Goal: Task Accomplishment & Management: Manage account settings

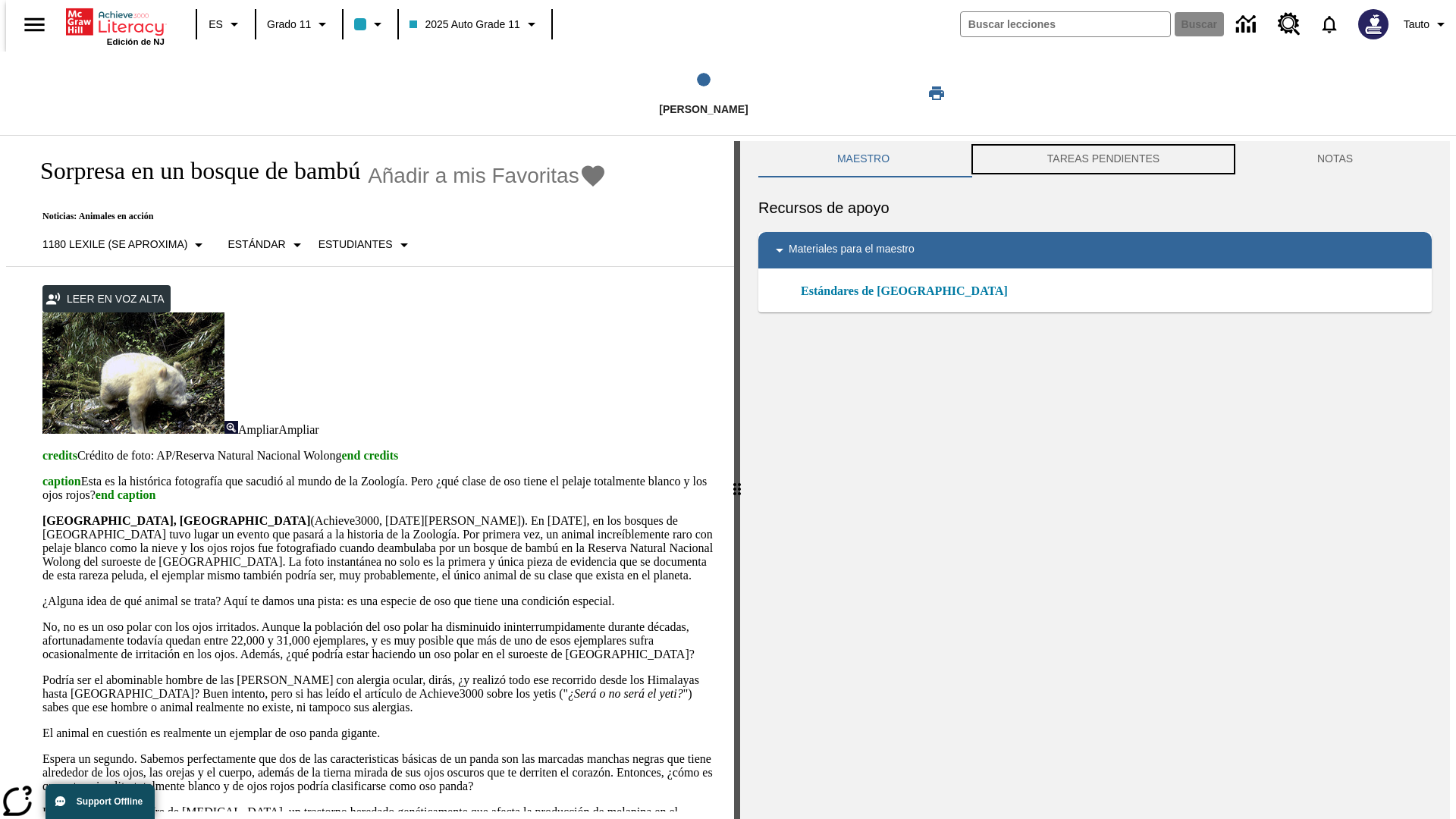
click at [1102, 159] on button "TAREAS PENDIENTES" at bounding box center [1103, 159] width 270 height 37
